Goal: Task Accomplishment & Management: Manage account settings

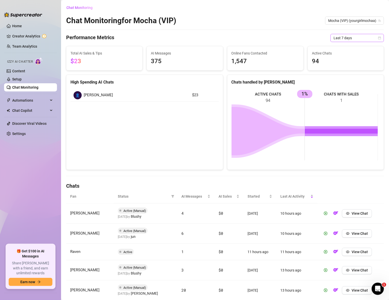
click at [347, 38] on span "Last 7 days" at bounding box center [356, 38] width 47 height 8
click at [343, 48] on div "Last 24 hours" at bounding box center [352, 48] width 45 height 6
click at [350, 21] on span "Mocha (VIP) (yourgirlmochaa)" at bounding box center [354, 21] width 53 height 8
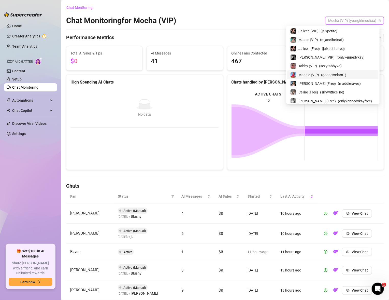
click at [346, 72] on span "( goddessdam1 )" at bounding box center [333, 75] width 25 height 6
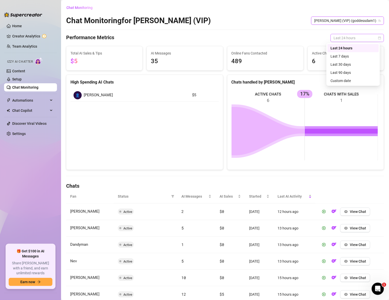
click at [349, 37] on span "Last 24 hours" at bounding box center [356, 38] width 47 height 8
click at [349, 71] on div "Last 90 days" at bounding box center [352, 73] width 45 height 6
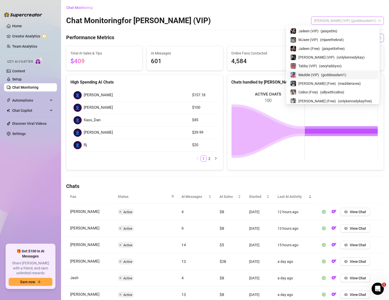
click at [338, 20] on span "[PERSON_NAME] (VIP) (goddessdam1)" at bounding box center [347, 21] width 67 height 8
click at [236, 30] on div "Chat Monitoring Chat Monitoring for Maddie (VIP) [PERSON_NAME] (VIP) (goddessda…" at bounding box center [225, 194] width 318 height 381
click at [344, 19] on span "[PERSON_NAME] (VIP) (goddessdam1)" at bounding box center [347, 21] width 67 height 8
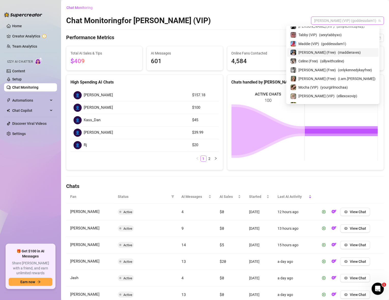
scroll to position [68, 0]
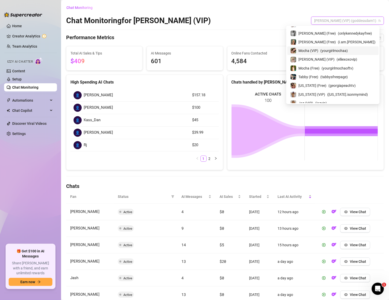
click at [339, 48] on span "( yourgirlmochaa )" at bounding box center [333, 51] width 27 height 6
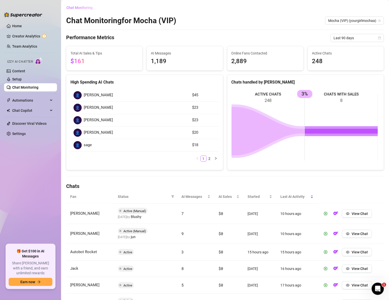
click at [81, 8] on span "Chat Monitoring" at bounding box center [79, 8] width 26 height 4
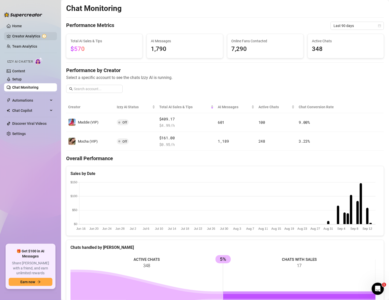
click at [45, 36] on link "Creator Analytics" at bounding box center [32, 36] width 41 height 8
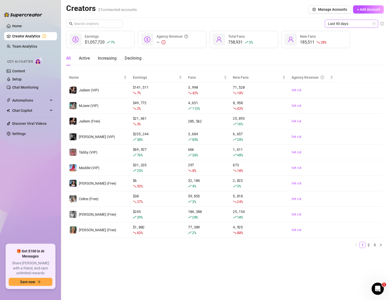
click at [335, 24] on span "Last 90 days" at bounding box center [351, 24] width 47 height 8
drag, startPoint x: 342, startPoint y: 49, endPoint x: 310, endPoint y: 55, distance: 33.0
click at [342, 49] on div "Last 30 days" at bounding box center [351, 50] width 45 height 6
click at [23, 88] on link "Chat Monitoring" at bounding box center [25, 87] width 26 height 4
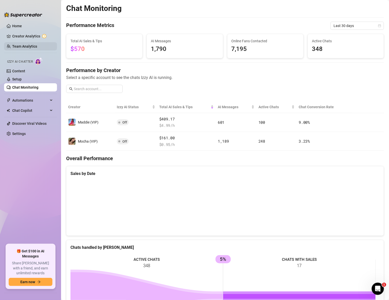
drag, startPoint x: 19, startPoint y: 36, endPoint x: 22, endPoint y: 47, distance: 11.7
click at [19, 36] on link "Creator Analytics" at bounding box center [32, 36] width 41 height 8
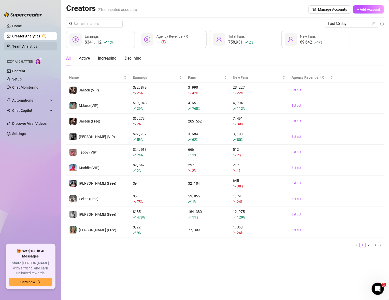
click at [26, 45] on link "Team Analytics" at bounding box center [24, 46] width 25 height 4
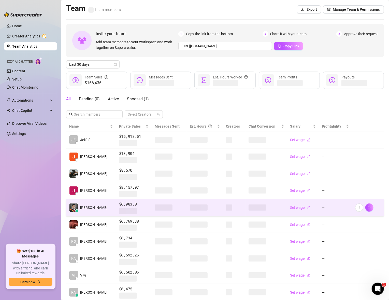
scroll to position [29, 0]
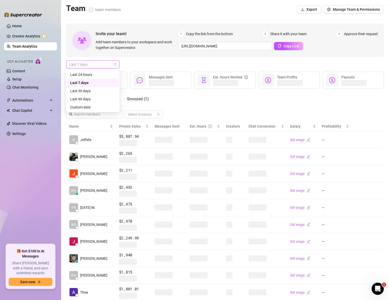
click at [93, 64] on span "Last 7 days" at bounding box center [92, 65] width 47 height 8
click at [196, 103] on div "All Pending ( 0 ) Active Snoozed ( 1 ) Select Creators" at bounding box center [225, 105] width 318 height 26
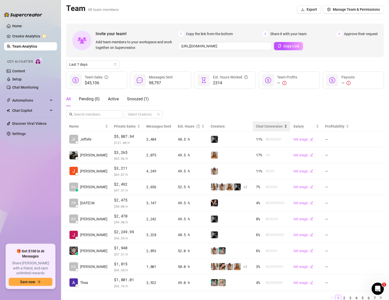
click at [282, 125] on div "Chat Conversion" at bounding box center [271, 126] width 31 height 6
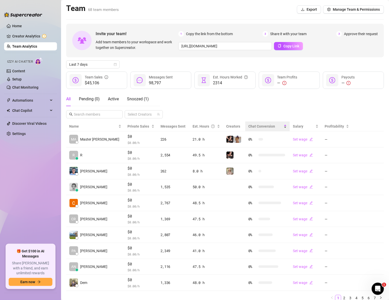
click at [282, 126] on div "Chat Conversion" at bounding box center [267, 126] width 38 height 6
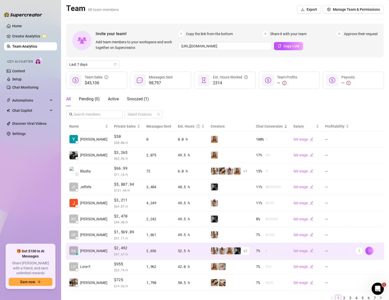
scroll to position [19, 0]
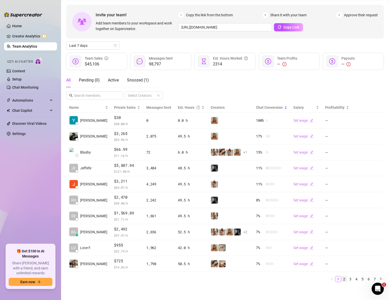
click at [341, 277] on link "2" at bounding box center [344, 279] width 6 height 6
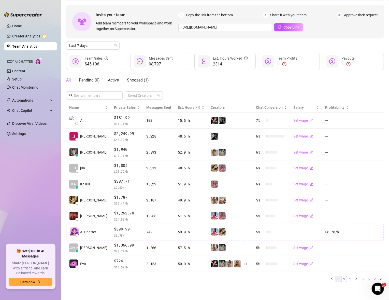
click at [335, 278] on link "1" at bounding box center [338, 279] width 6 height 6
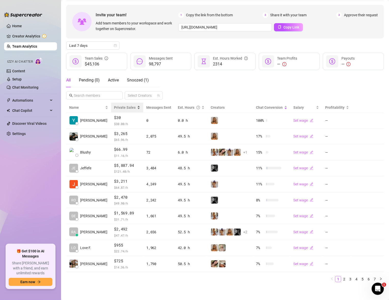
click at [128, 106] on div "Private Sales" at bounding box center [127, 108] width 26 height 6
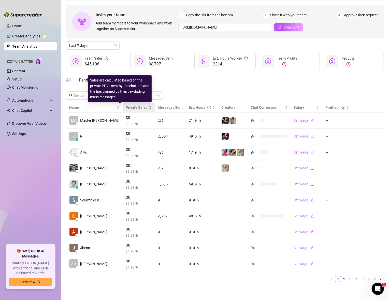
click at [128, 106] on span "Private Sales" at bounding box center [137, 107] width 22 height 4
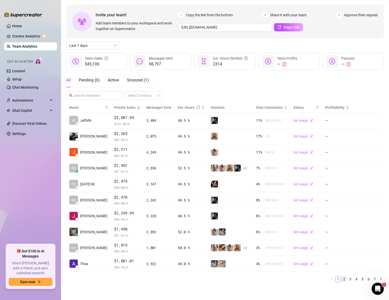
click at [341, 276] on link "2" at bounding box center [344, 279] width 6 height 6
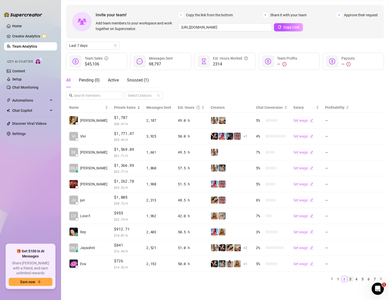
click at [347, 276] on link "3" at bounding box center [350, 279] width 6 height 6
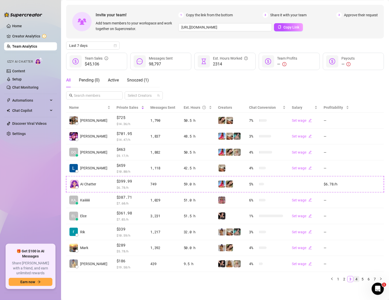
click at [354, 278] on link "4" at bounding box center [357, 279] width 6 height 6
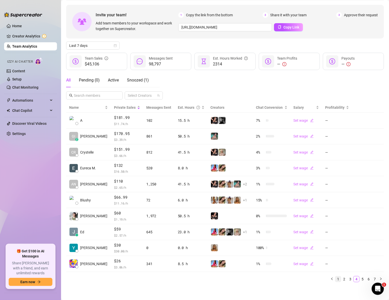
click at [335, 276] on link "1" at bounding box center [338, 279] width 6 height 6
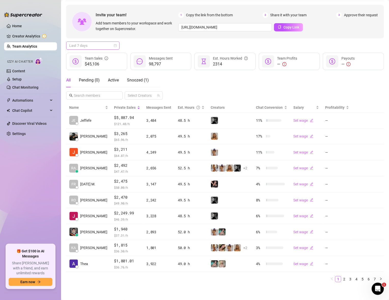
click at [82, 45] on span "Last 7 days" at bounding box center [92, 46] width 47 height 8
click at [193, 85] on div "All Pending ( 0 ) Active Snoozed ( 1 ) Select Creators" at bounding box center [225, 86] width 318 height 26
click at [80, 46] on span "Last 7 days" at bounding box center [92, 46] width 47 height 8
click at [87, 70] on div "Last 30 days" at bounding box center [92, 72] width 45 height 6
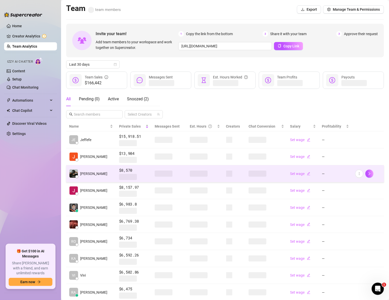
scroll to position [29, 0]
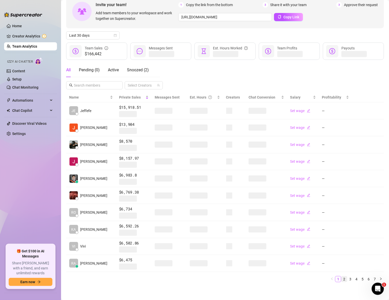
click at [341, 279] on link "2" at bounding box center [344, 279] width 6 height 6
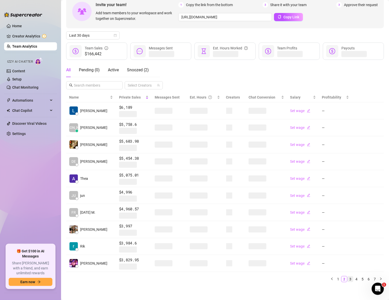
click at [347, 278] on link "3" at bounding box center [350, 279] width 6 height 6
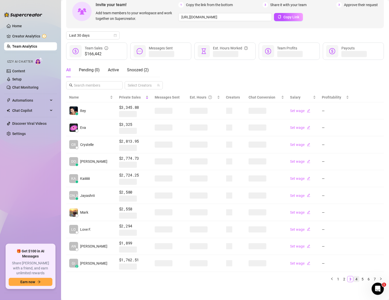
click at [354, 278] on link "4" at bounding box center [357, 279] width 6 height 6
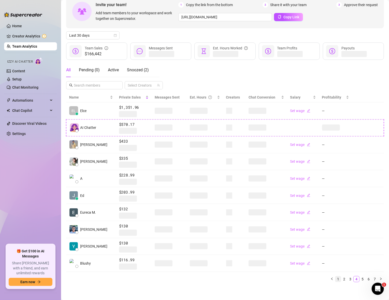
click at [335, 276] on link "1" at bounding box center [338, 279] width 6 height 6
